Goal: Task Accomplishment & Management: Manage account settings

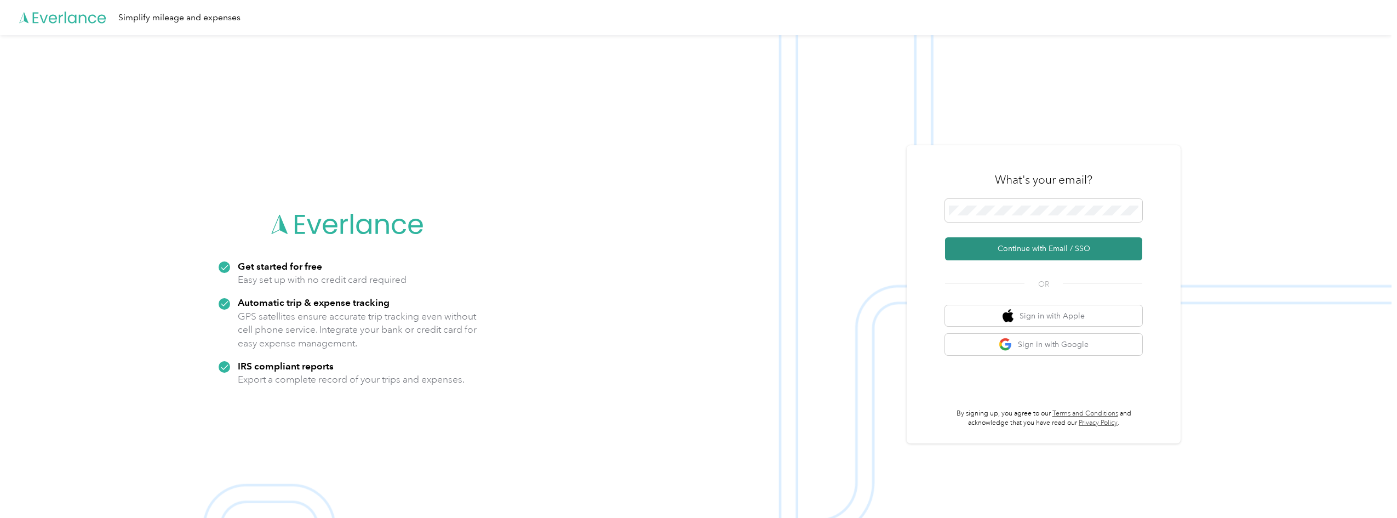
click at [1053, 251] on button "Continue with Email / SSO" at bounding box center [1043, 248] width 197 height 23
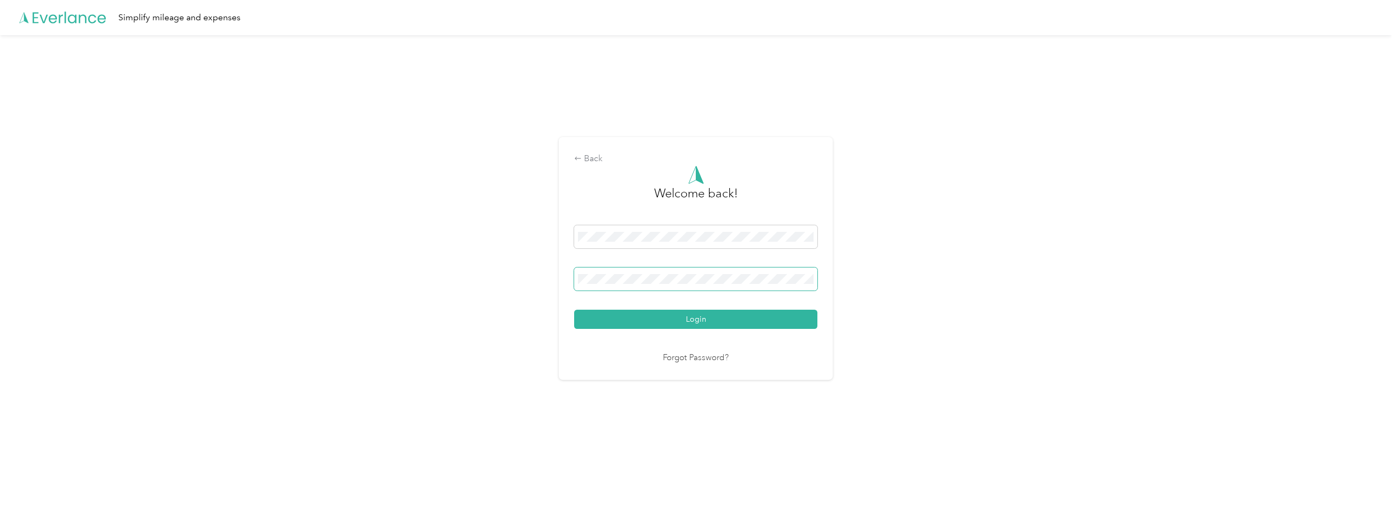
click at [574, 310] on button "Login" at bounding box center [695, 319] width 243 height 19
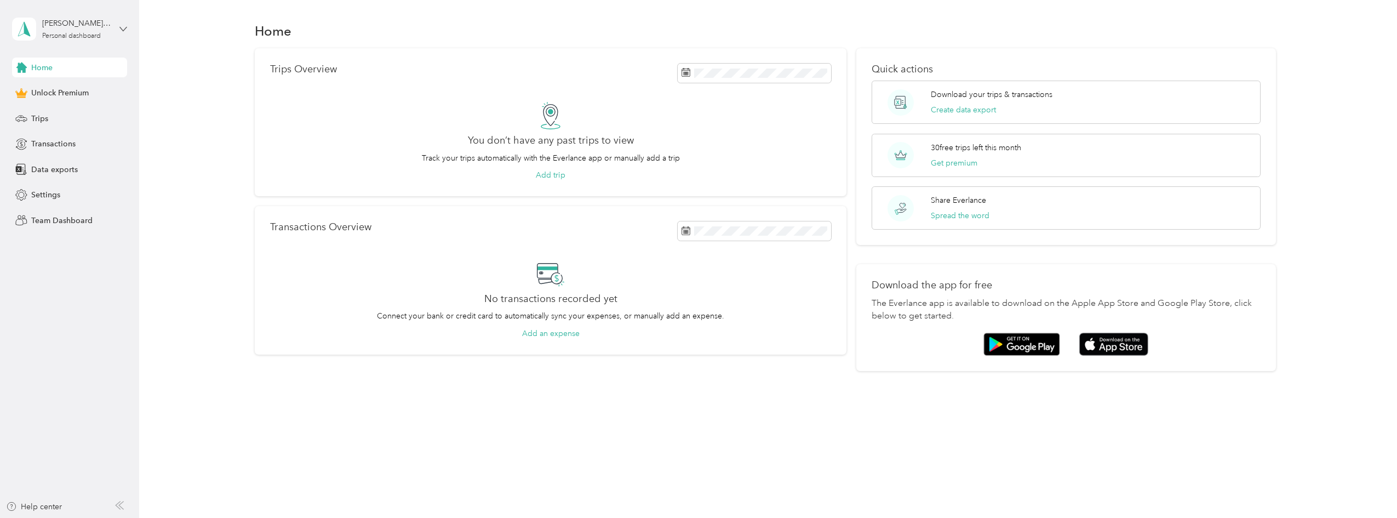
click at [121, 28] on icon at bounding box center [123, 29] width 7 height 4
click at [128, 156] on aside "[PERSON_NAME][EMAIL_ADDRESS][DOMAIN_NAME] Personal dashboard Home Unlock Premiu…" at bounding box center [69, 259] width 139 height 518
click at [49, 223] on span "Team Dashboard" at bounding box center [61, 221] width 61 height 12
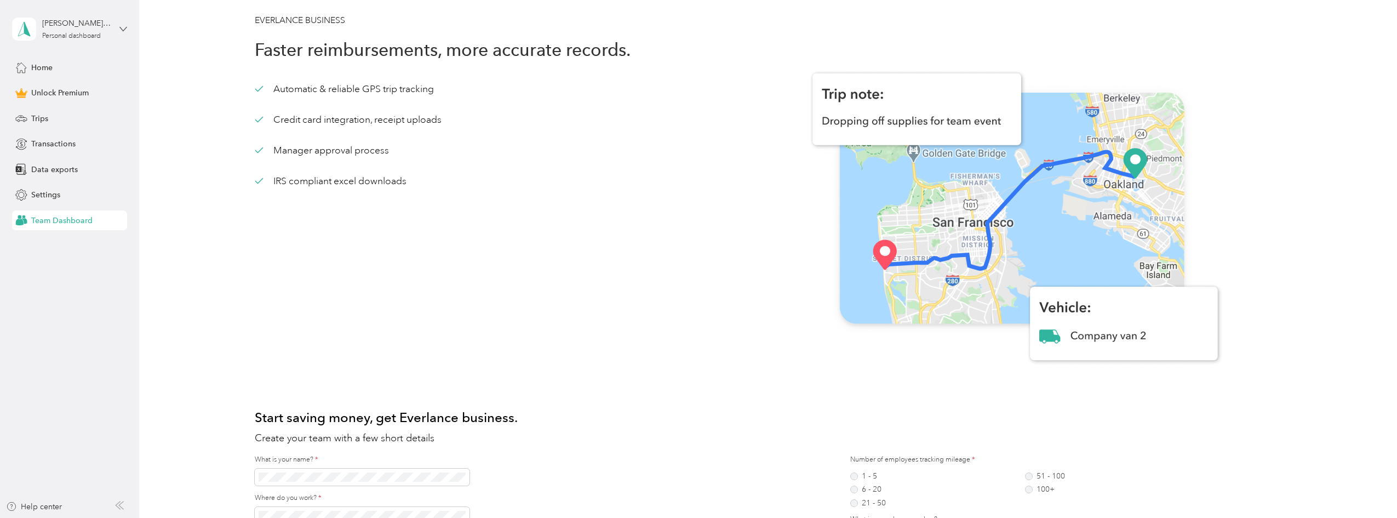
click at [124, 31] on icon at bounding box center [123, 29] width 8 height 8
click at [55, 90] on div "Log out" at bounding box center [43, 90] width 42 height 12
